Goal: Task Accomplishment & Management: Manage account settings

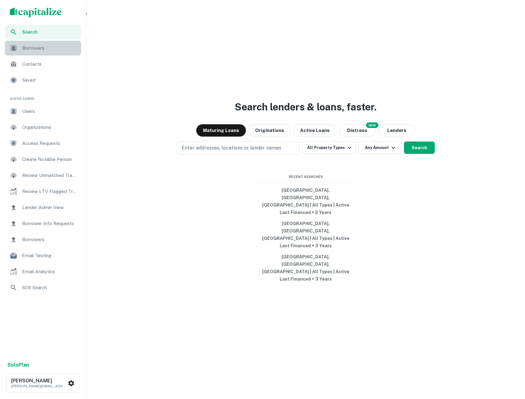
click at [59, 47] on span "Borrowers" at bounding box center [49, 47] width 55 height 7
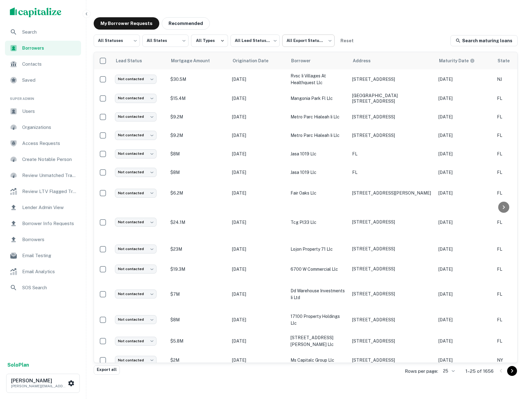
click at [291, 44] on body "Search Borrowers Contacts Saved Super Admin Users Organizations Access Requests…" at bounding box center [262, 199] width 525 height 399
click at [303, 76] on li "Not Exported" at bounding box center [308, 78] width 56 height 11
click at [301, 41] on body "Search Borrowers Contacts Saved Super Admin Users Organizations Access Requests…" at bounding box center [262, 199] width 525 height 399
click at [302, 71] on li "Exported" at bounding box center [308, 67] width 56 height 11
type input "****"
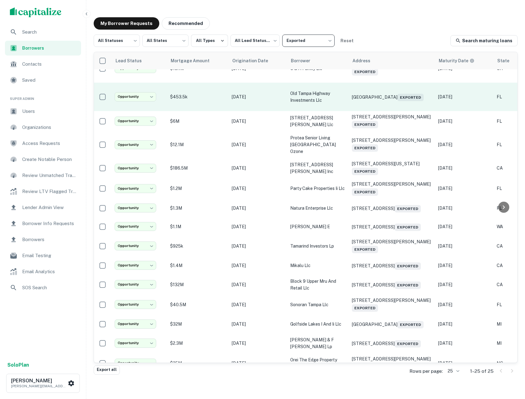
scroll to position [0, 0]
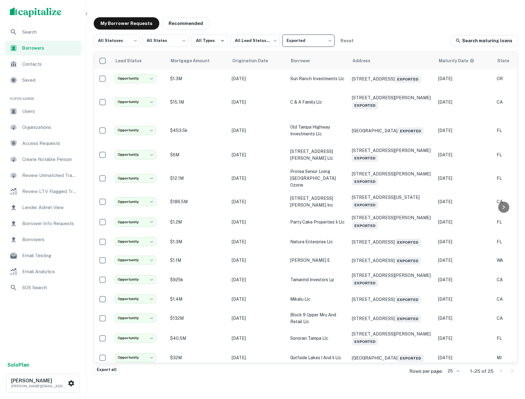
click at [87, 13] on icon "button" at bounding box center [87, 13] width 2 height 3
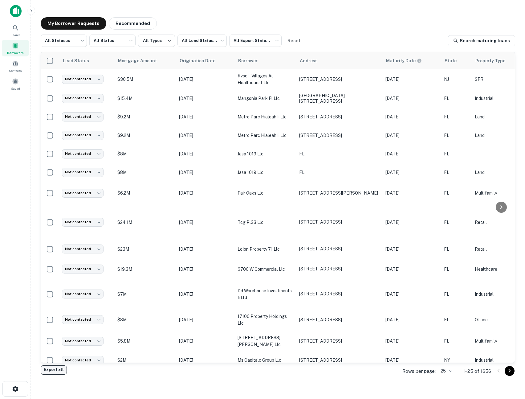
click at [57, 370] on button "Export all" at bounding box center [54, 369] width 26 height 9
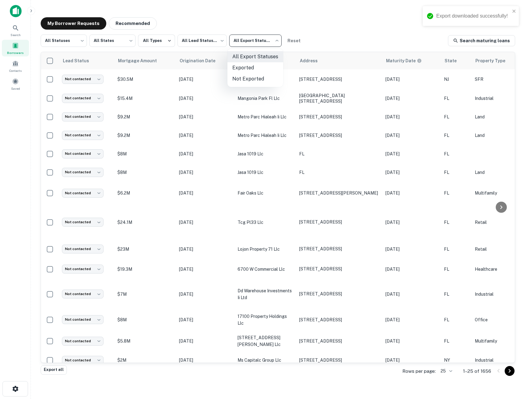
click at [249, 42] on body "Export downloaded successfully! Search Borrowers Contacts Saved My Borrower Req…" at bounding box center [262, 199] width 525 height 399
click at [246, 65] on li "Exported" at bounding box center [255, 67] width 56 height 11
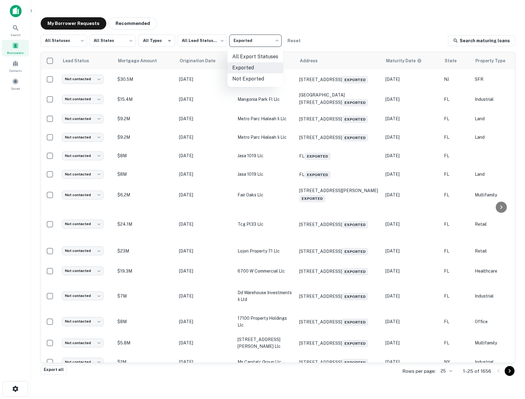
click at [244, 44] on body "Search Borrowers Contacts Saved My Borrower Requests Recommended All Statuses *…" at bounding box center [262, 199] width 525 height 399
click at [244, 81] on li "Not Exported" at bounding box center [255, 78] width 56 height 11
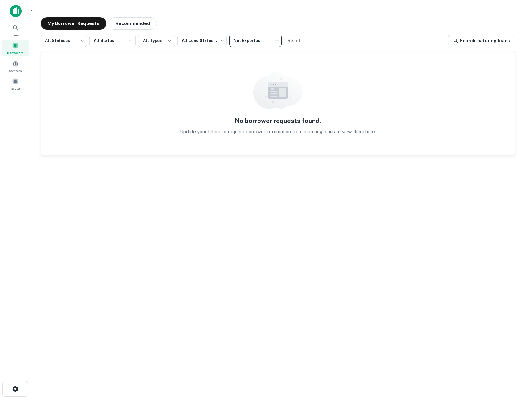
click at [247, 39] on body "Search Borrowers Contacts Saved My Borrower Requests Recommended All Statuses *…" at bounding box center [262, 199] width 525 height 399
click at [248, 70] on li "Exported" at bounding box center [255, 67] width 56 height 11
type input "****"
